Goal: Transaction & Acquisition: Purchase product/service

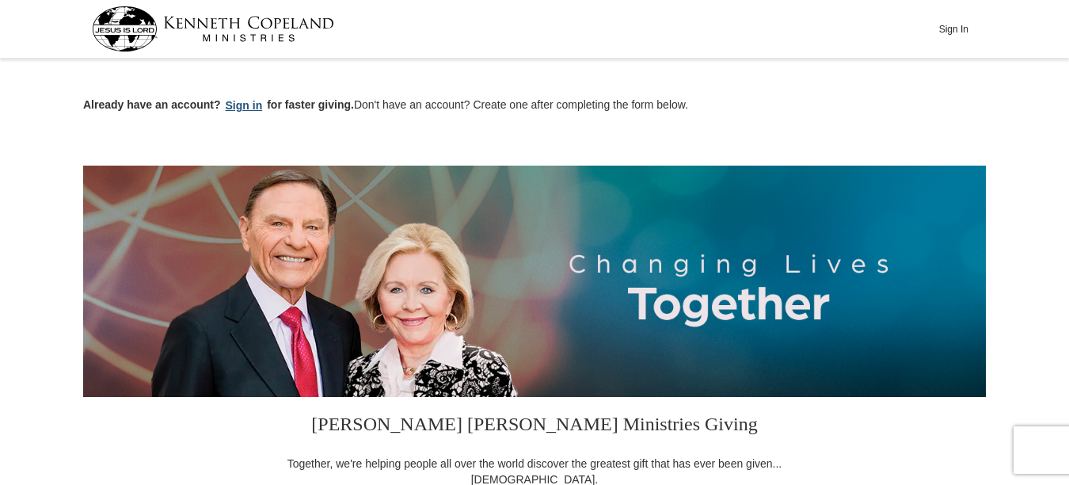
click at [255, 105] on button "Sign in" at bounding box center [244, 106] width 47 height 18
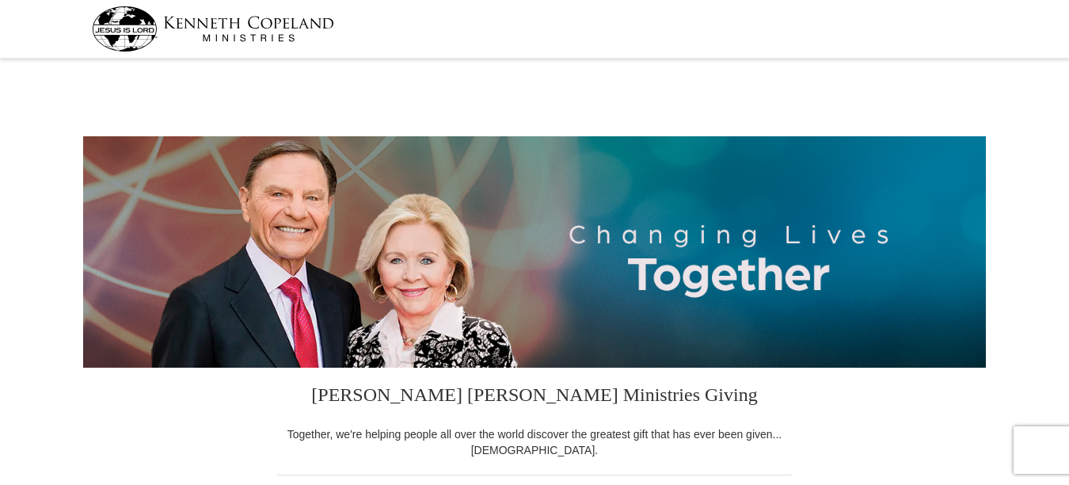
select select "CA"
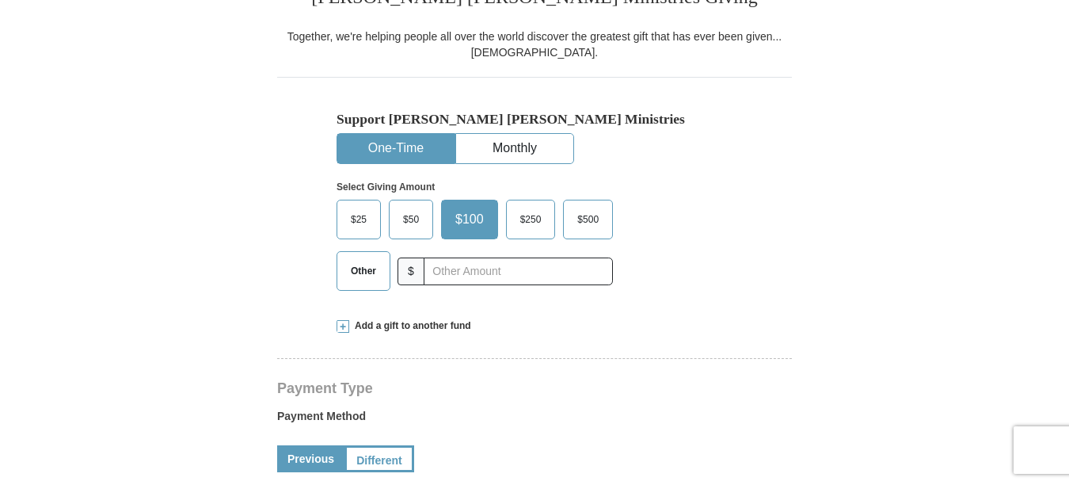
scroll to position [407, 0]
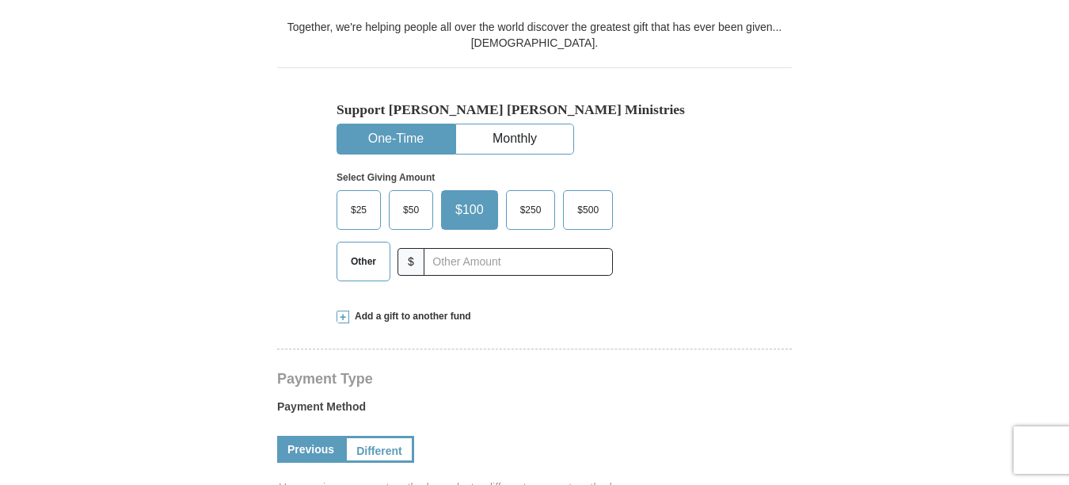
click at [398, 215] on span "$50" at bounding box center [411, 210] width 32 height 24
click at [0, 0] on input "$50" at bounding box center [0, 0] width 0 height 0
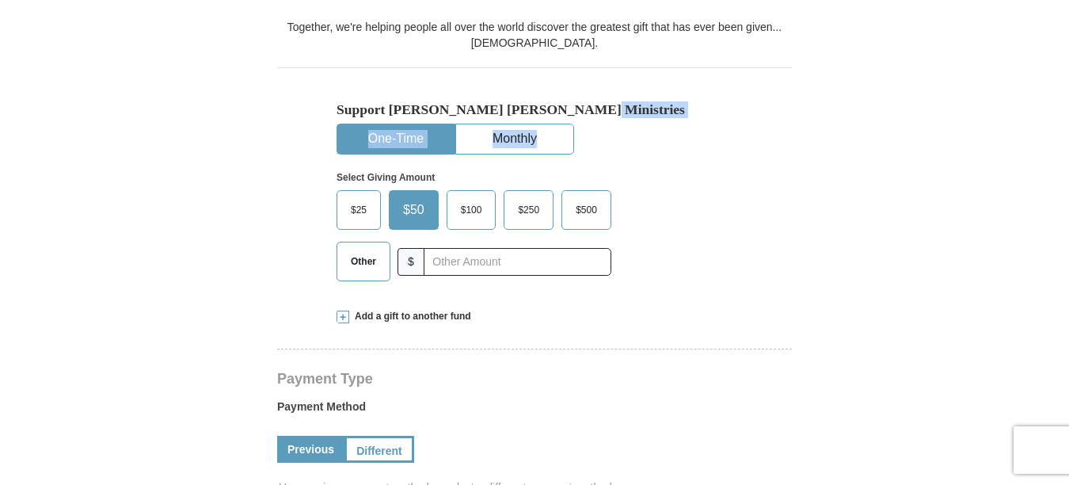
drag, startPoint x: 1068, startPoint y: 109, endPoint x: 1069, endPoint y: 124, distance: 15.1
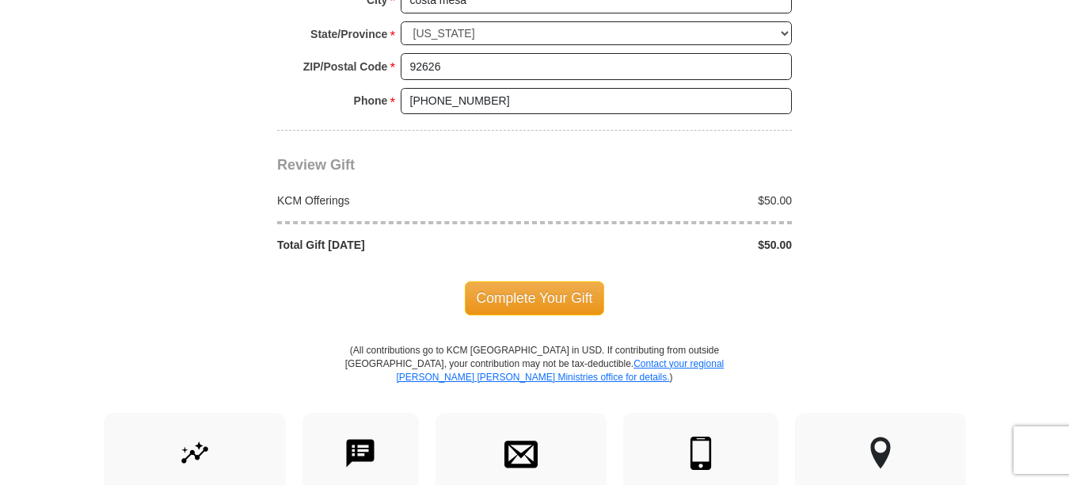
scroll to position [1360, 0]
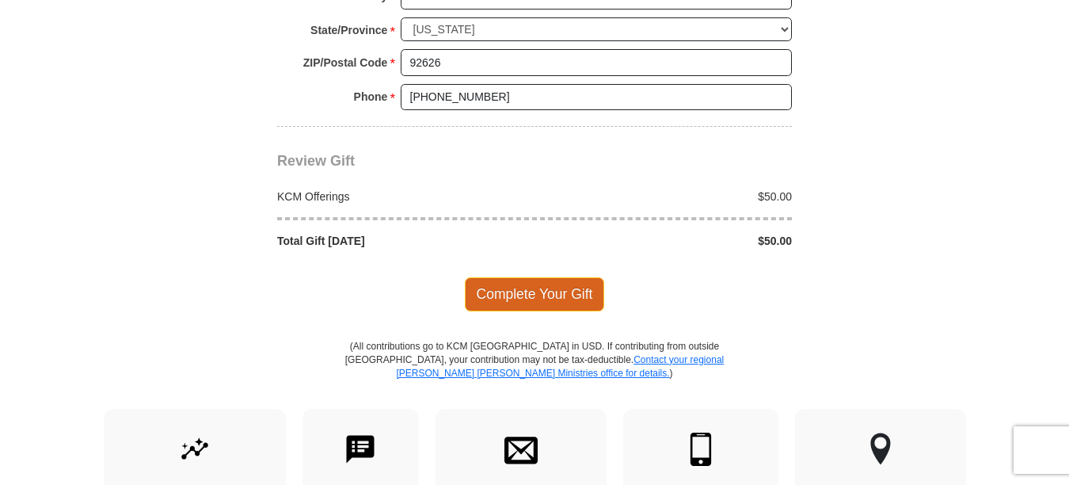
click at [532, 295] on span "Complete Your Gift" at bounding box center [535, 293] width 140 height 33
